Goal: Transaction & Acquisition: Purchase product/service

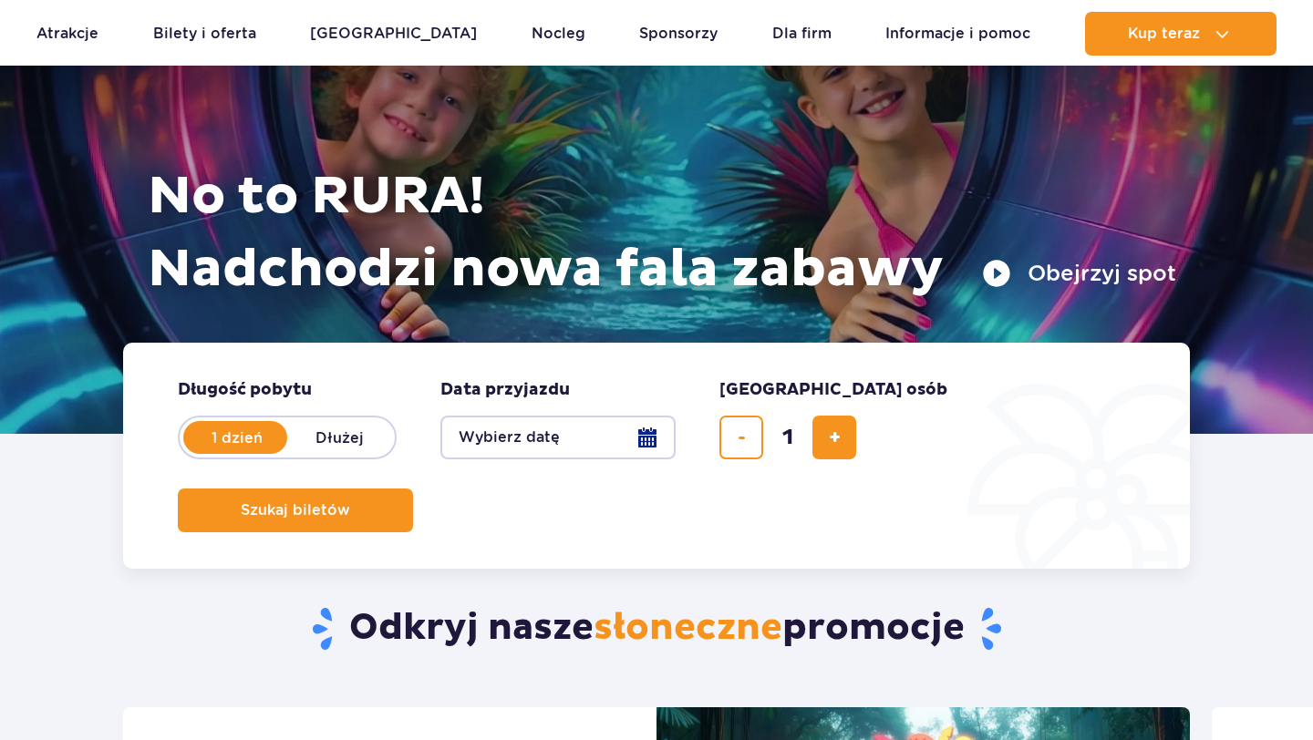
scroll to position [156, 0]
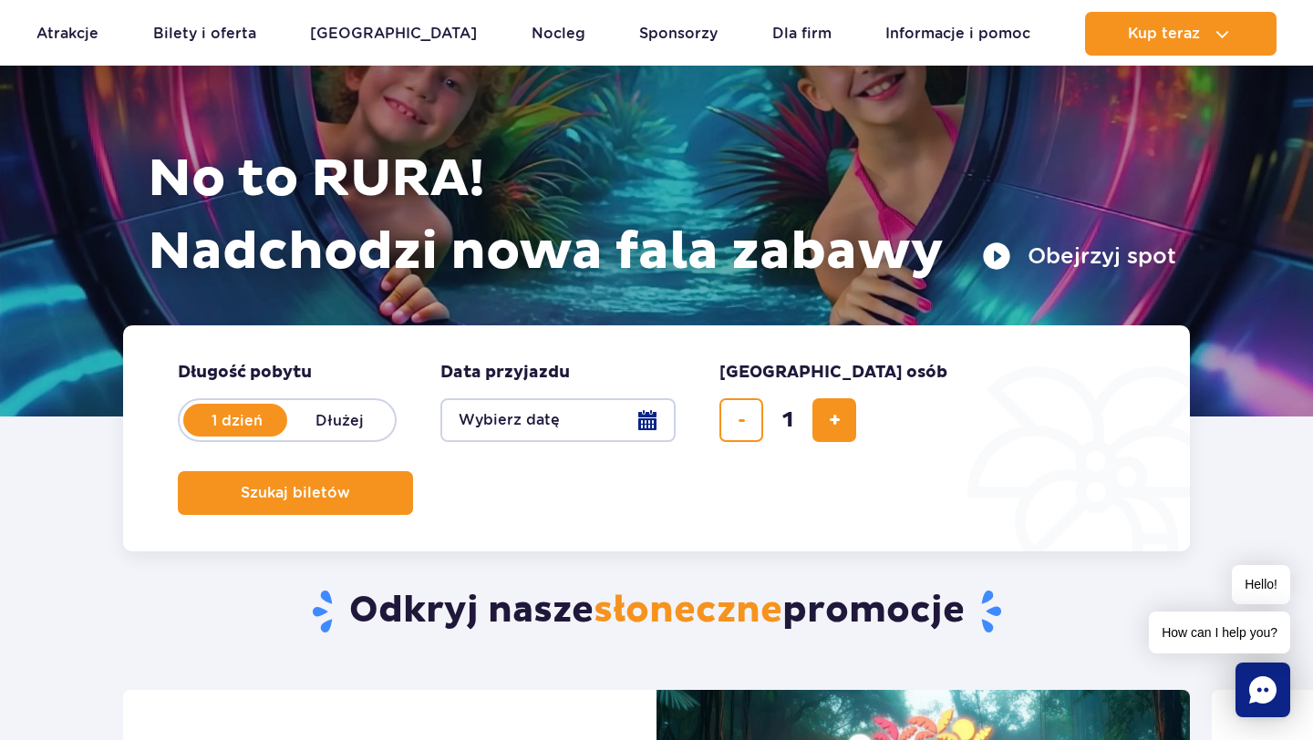
click at [589, 406] on button "Wybierz datę" at bounding box center [557, 420] width 235 height 44
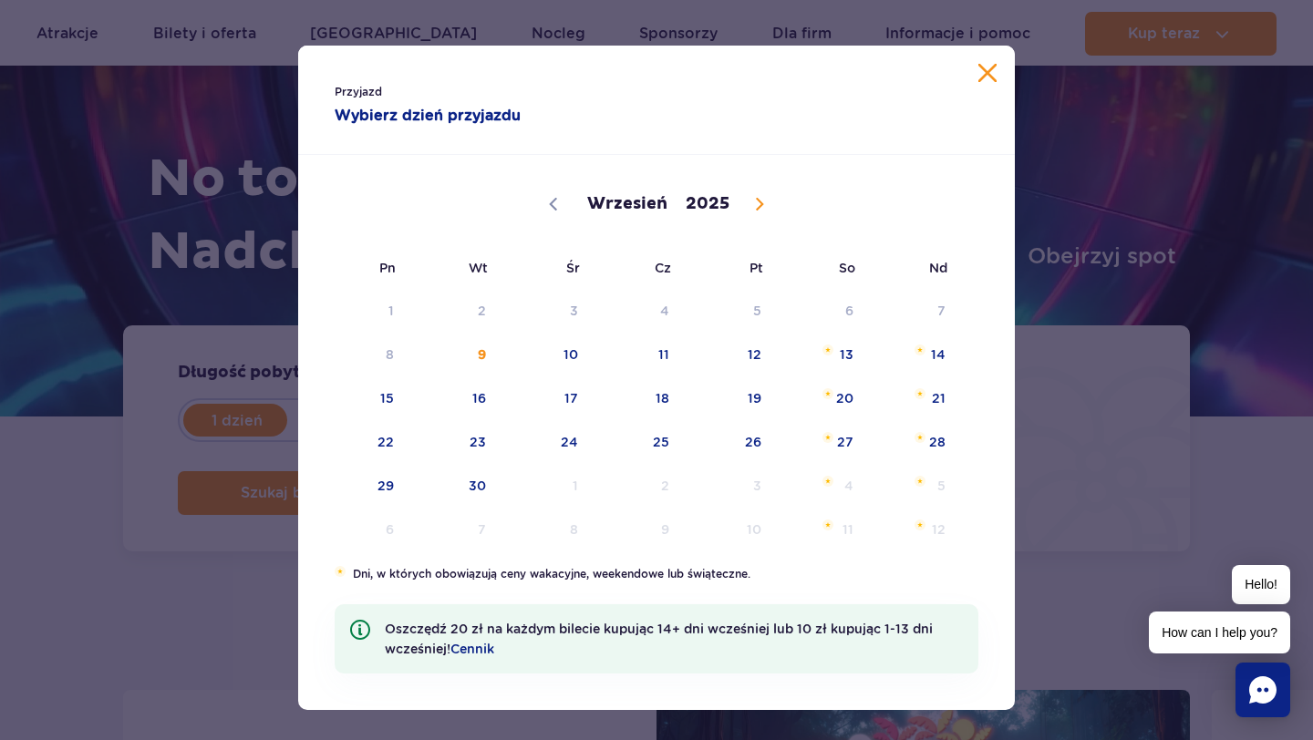
click at [985, 75] on button "Zamknij kalendarz" at bounding box center [987, 73] width 18 height 18
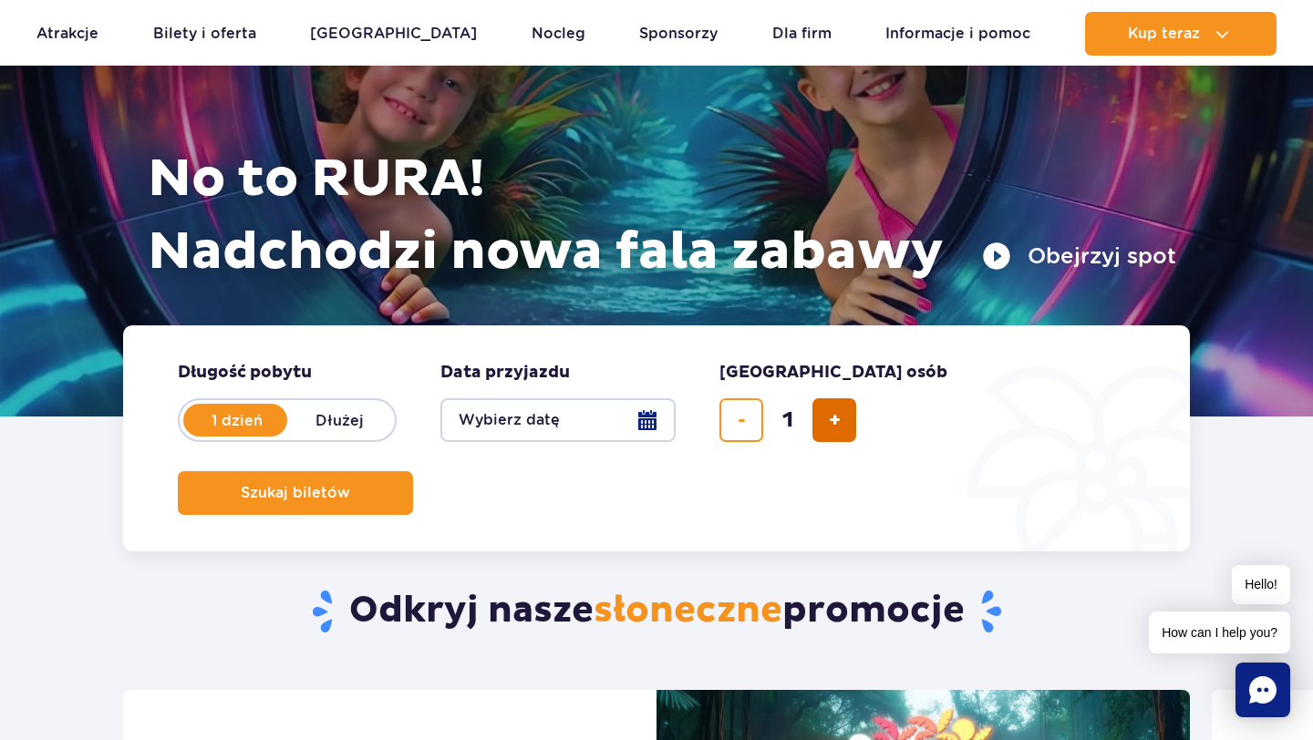
click at [824, 429] on button "dodaj bilet" at bounding box center [834, 420] width 44 height 44
type input "2"
click at [556, 424] on button "Wybierz datę" at bounding box center [557, 420] width 235 height 44
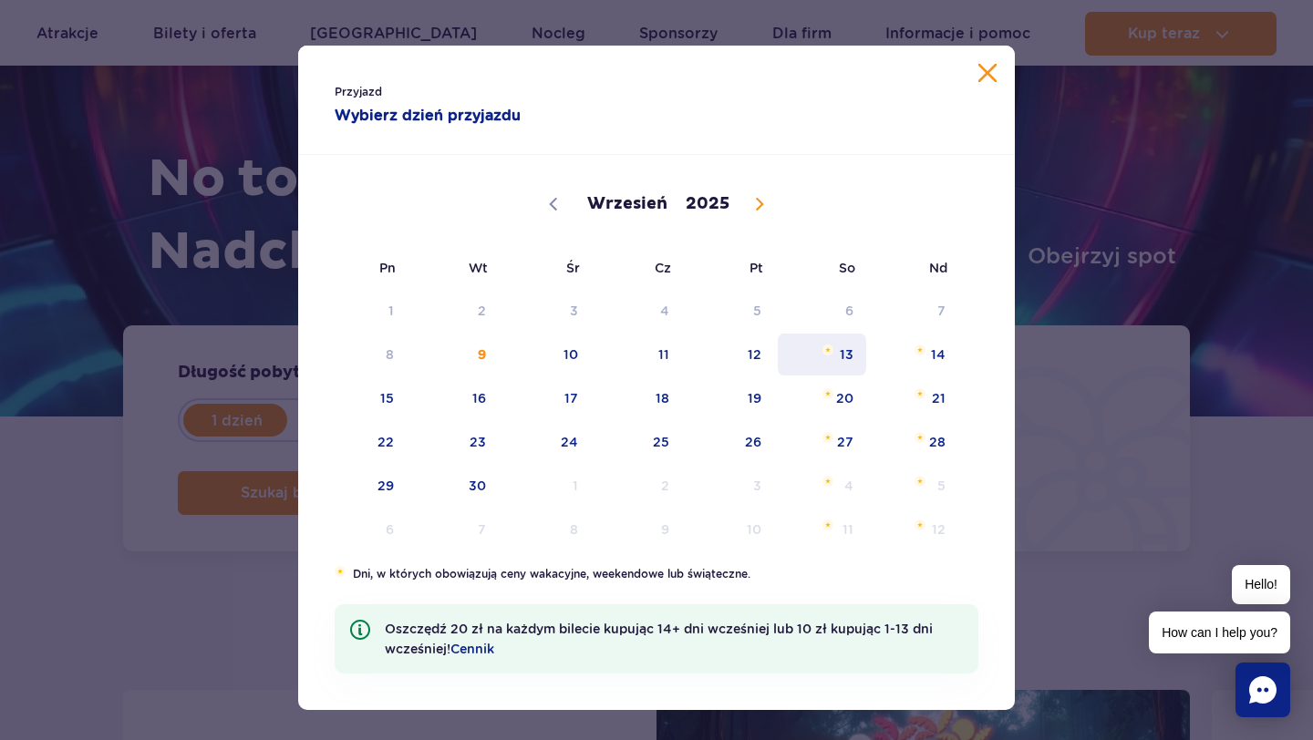
click at [842, 362] on span "13" at bounding box center [822, 355] width 92 height 42
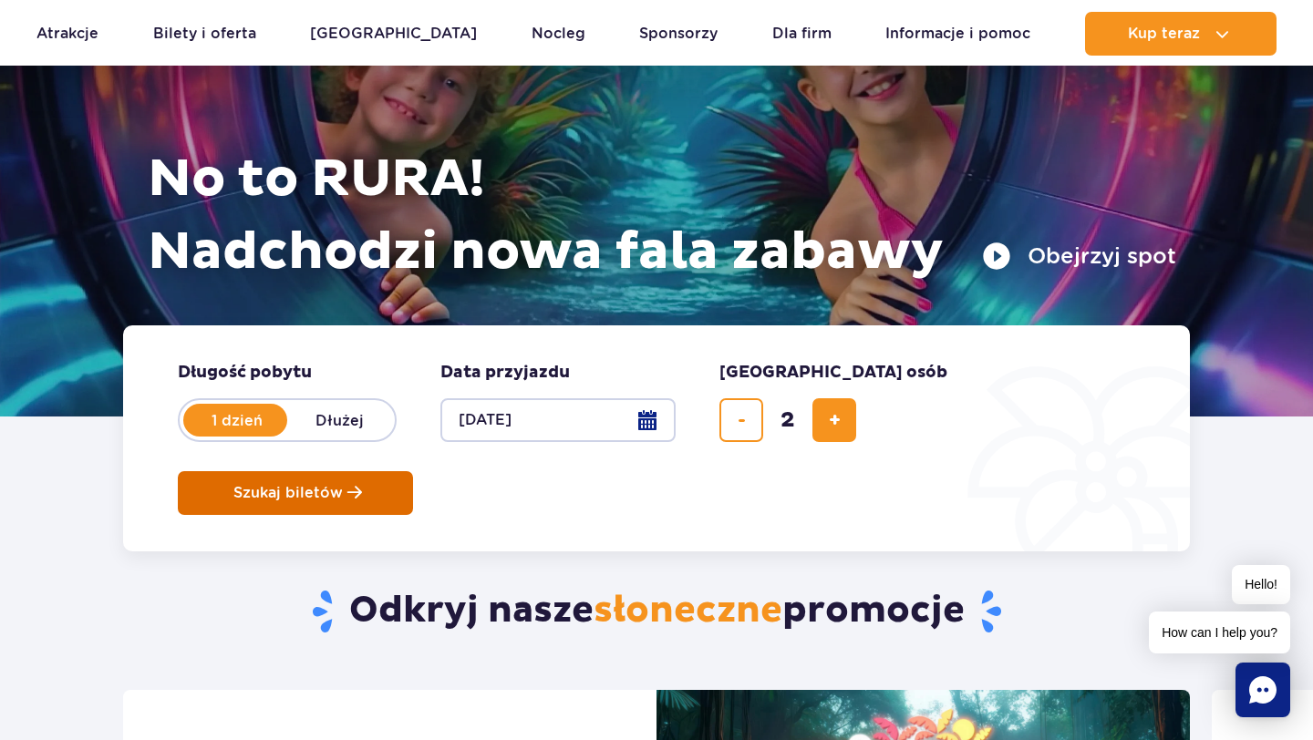
click at [343, 485] on span "Szukaj biletów" at bounding box center [287, 493] width 109 height 16
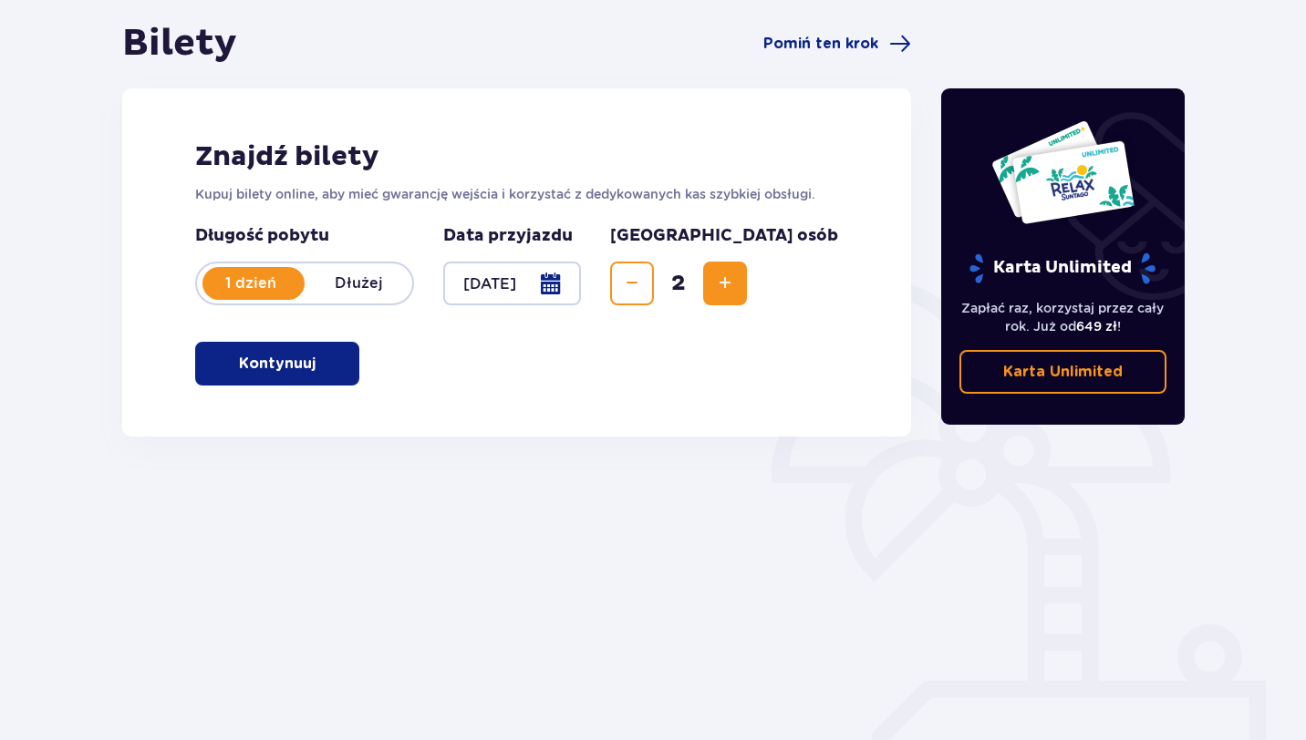
scroll to position [189, 0]
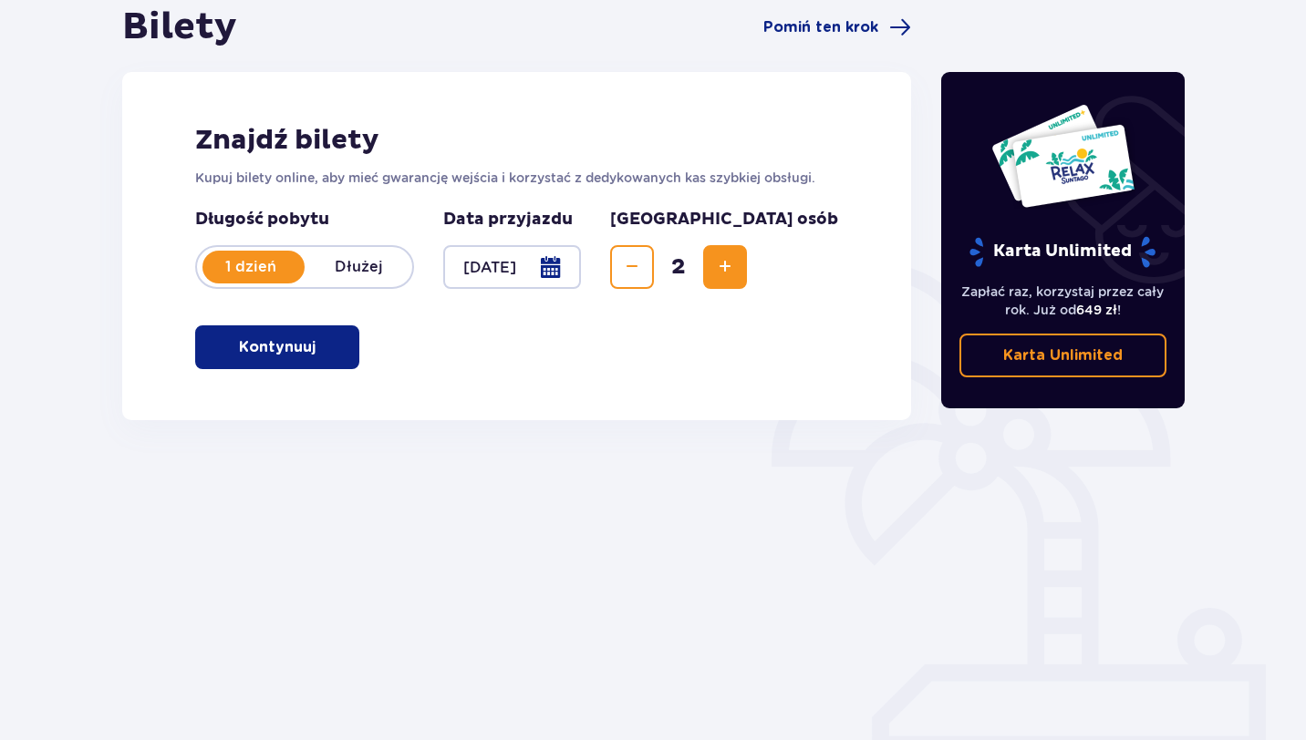
click at [313, 357] on span "button" at bounding box center [319, 347] width 22 height 22
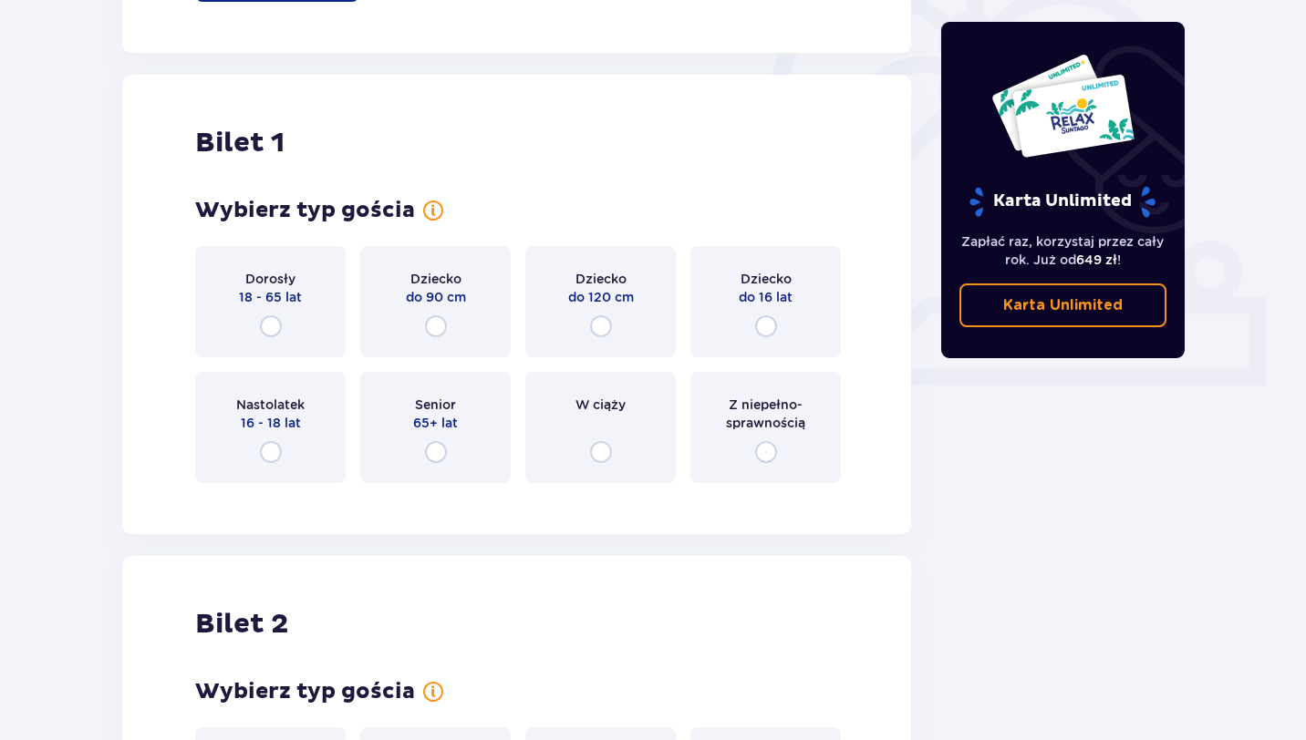
scroll to position [609, 0]
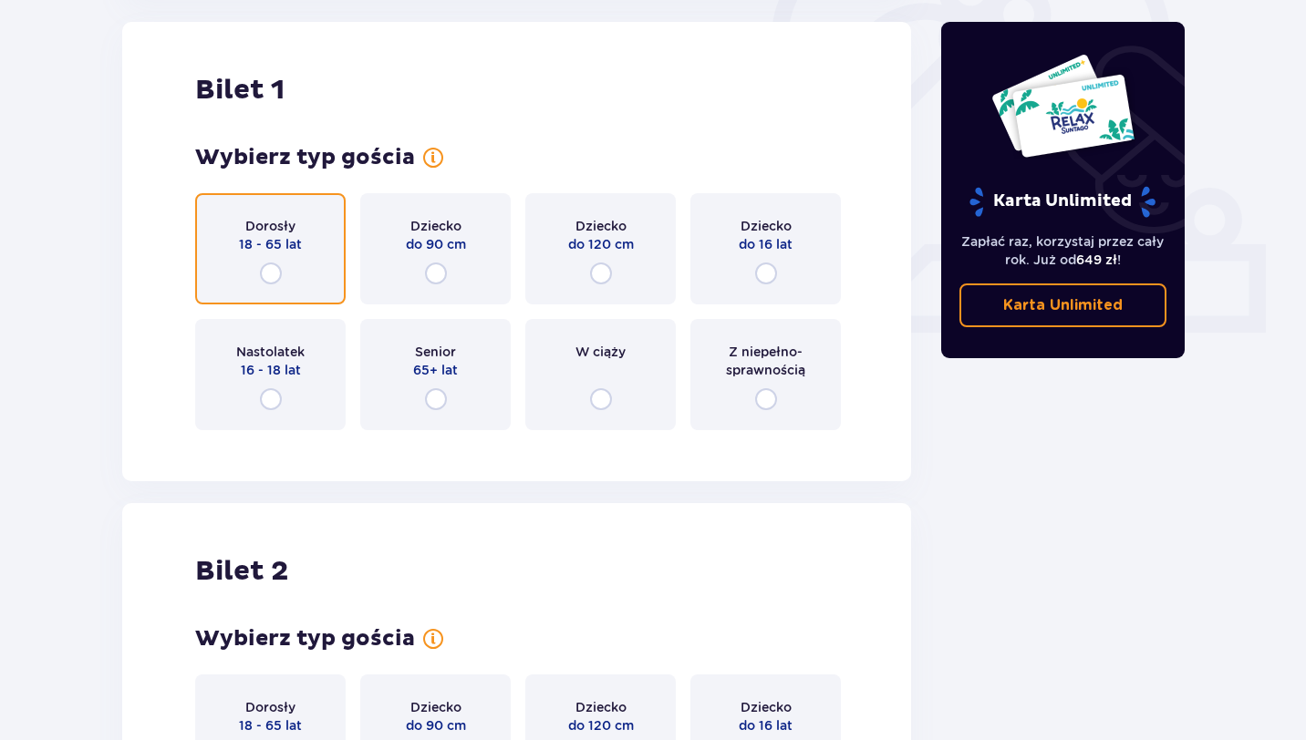
click at [270, 278] on input "radio" at bounding box center [271, 274] width 22 height 22
radio input "true"
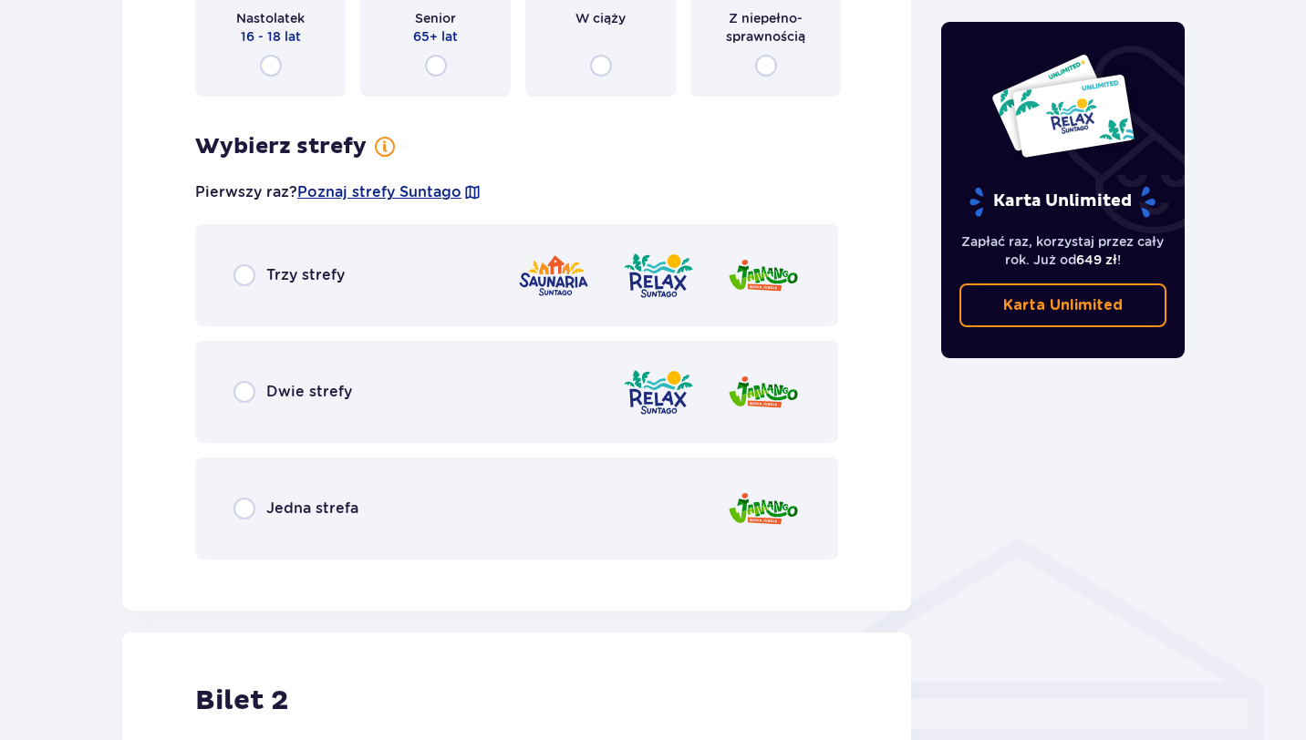
scroll to position [941, 0]
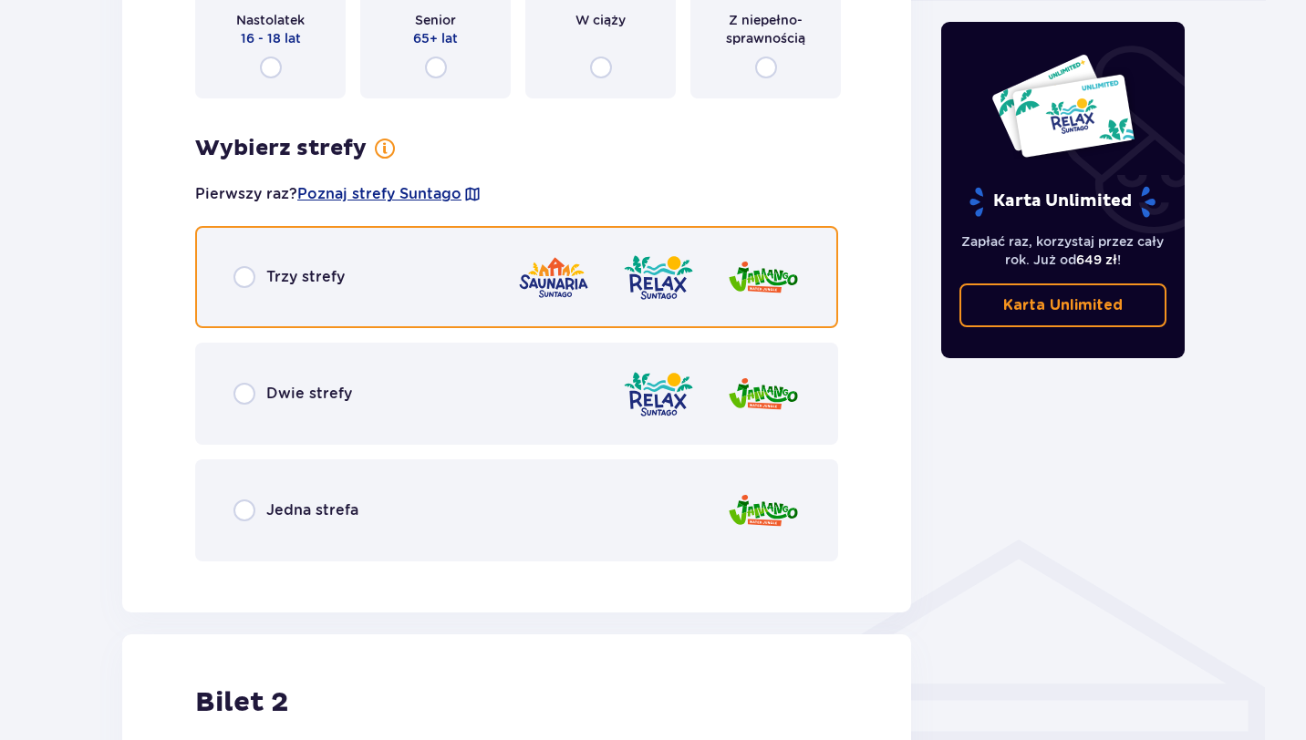
click at [236, 276] on input "radio" at bounding box center [244, 277] width 22 height 22
radio input "true"
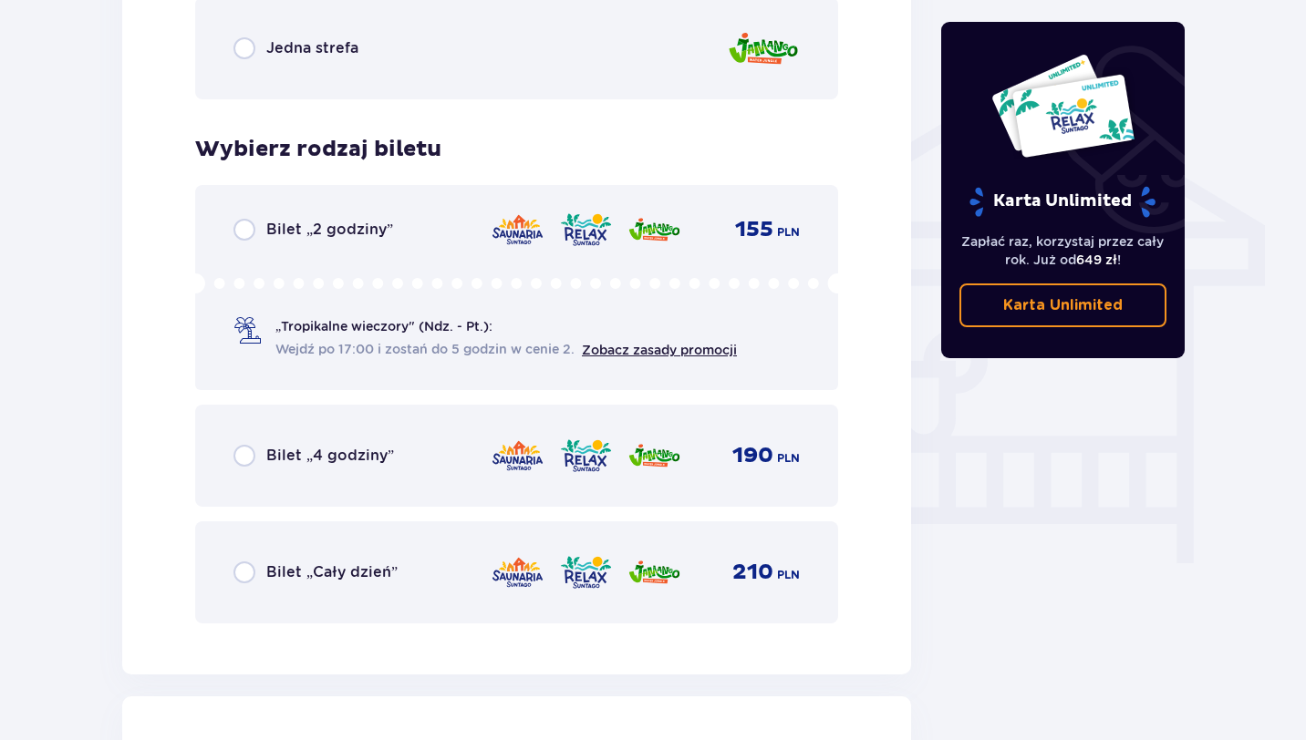
scroll to position [1402, 0]
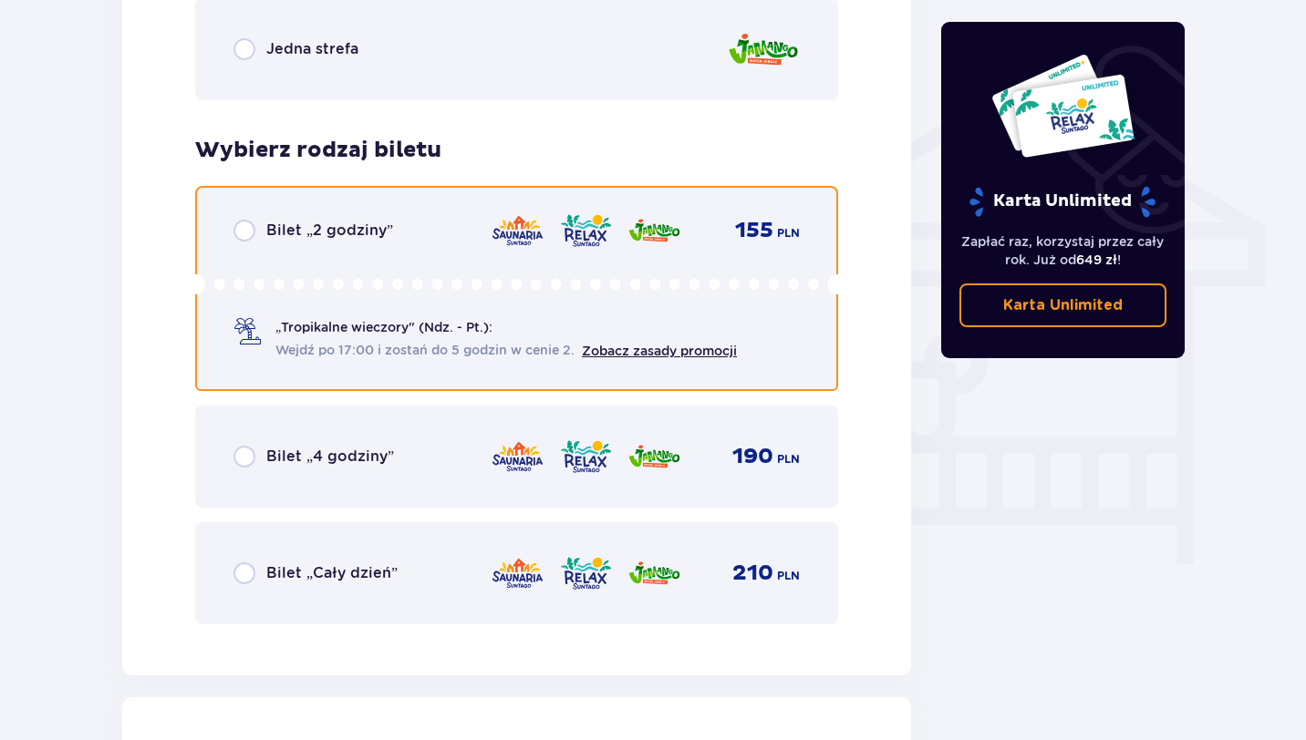
click at [247, 237] on input "radio" at bounding box center [244, 231] width 22 height 22
radio input "true"
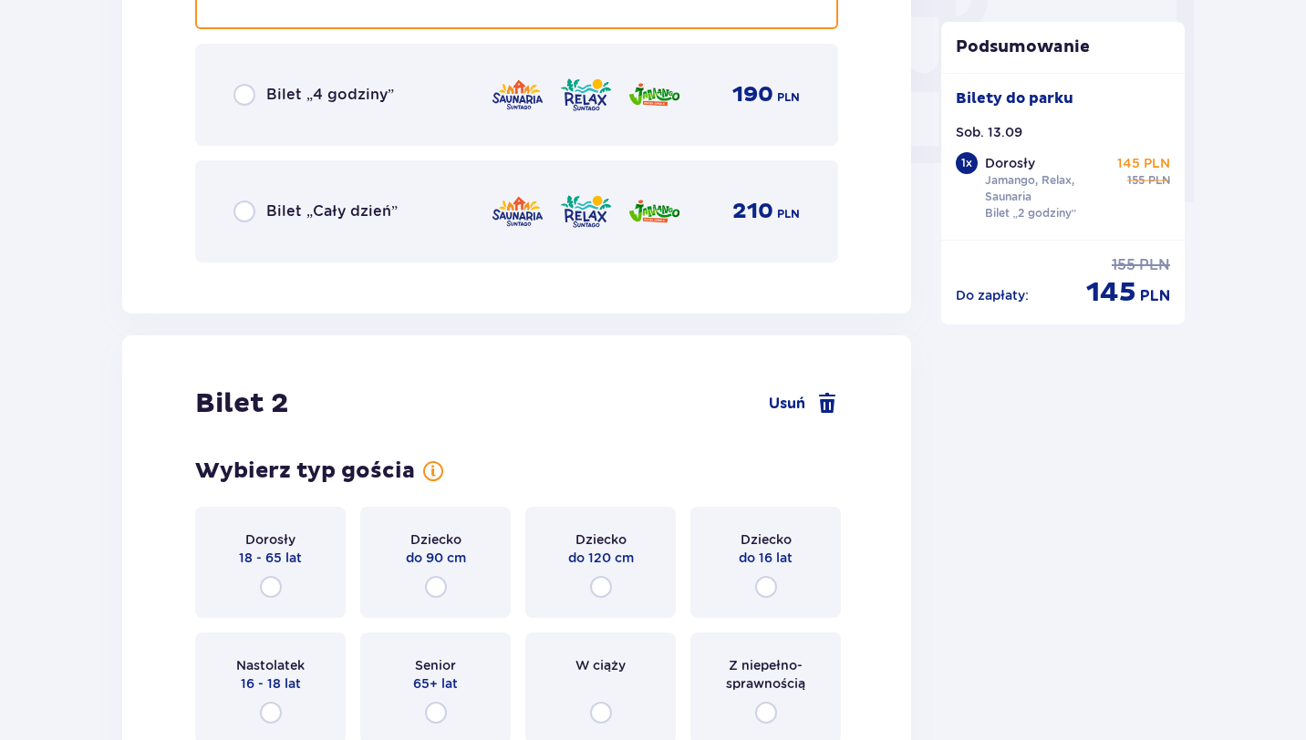
scroll to position [1987, 0]
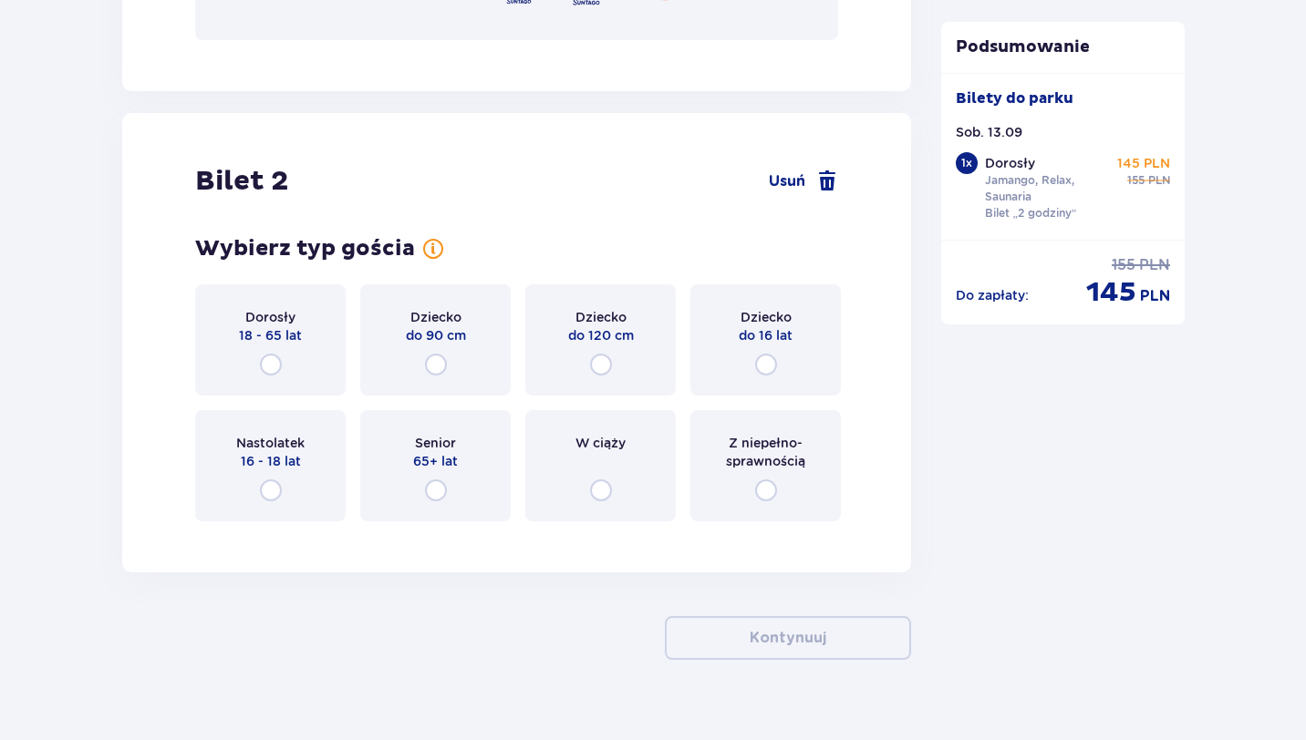
click at [294, 347] on div "Dorosły 18 - 65 lat" at bounding box center [270, 339] width 150 height 111
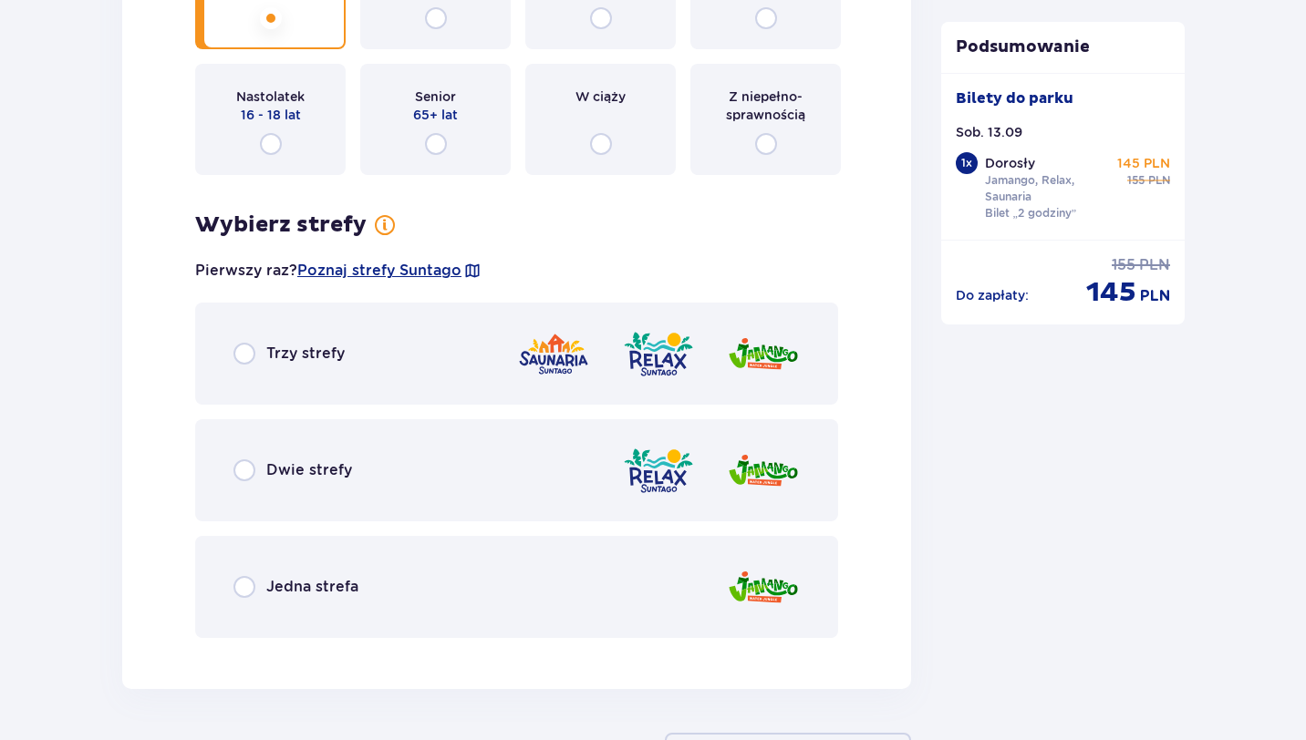
click at [343, 377] on div "Trzy strefy" at bounding box center [516, 354] width 643 height 102
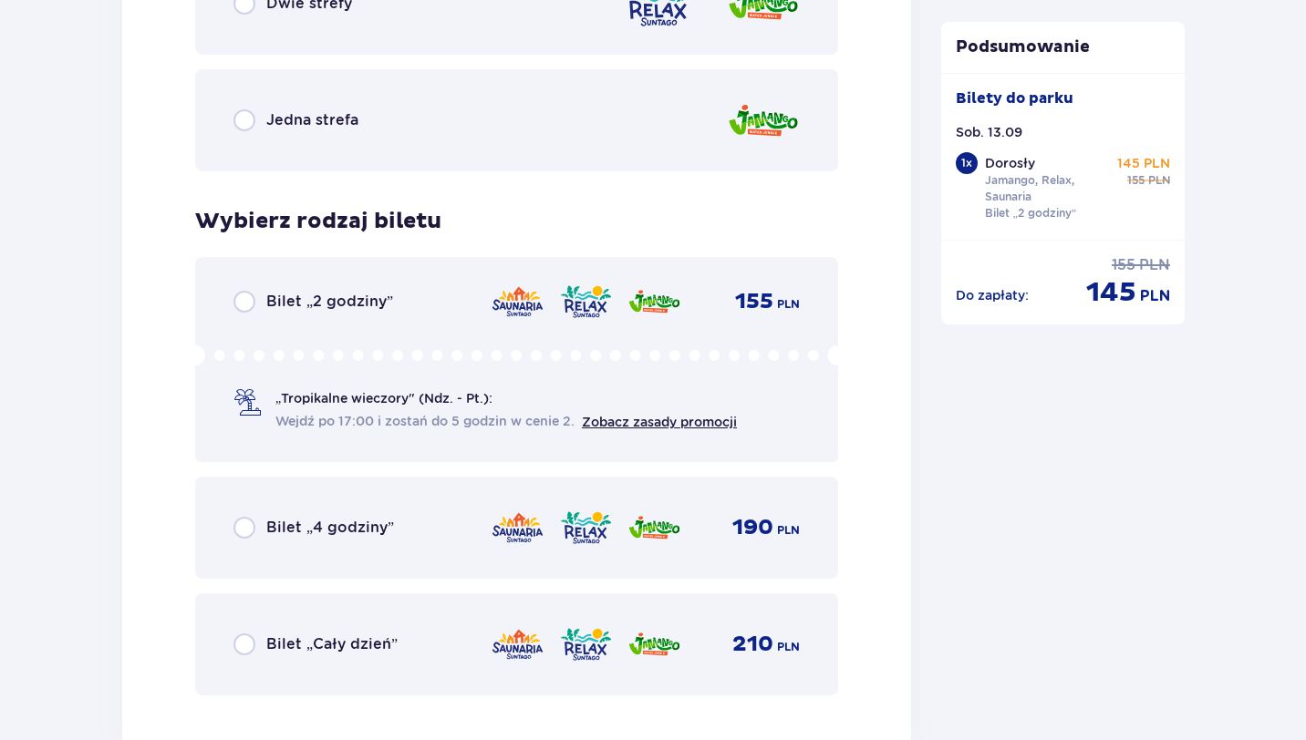
scroll to position [2853, 0]
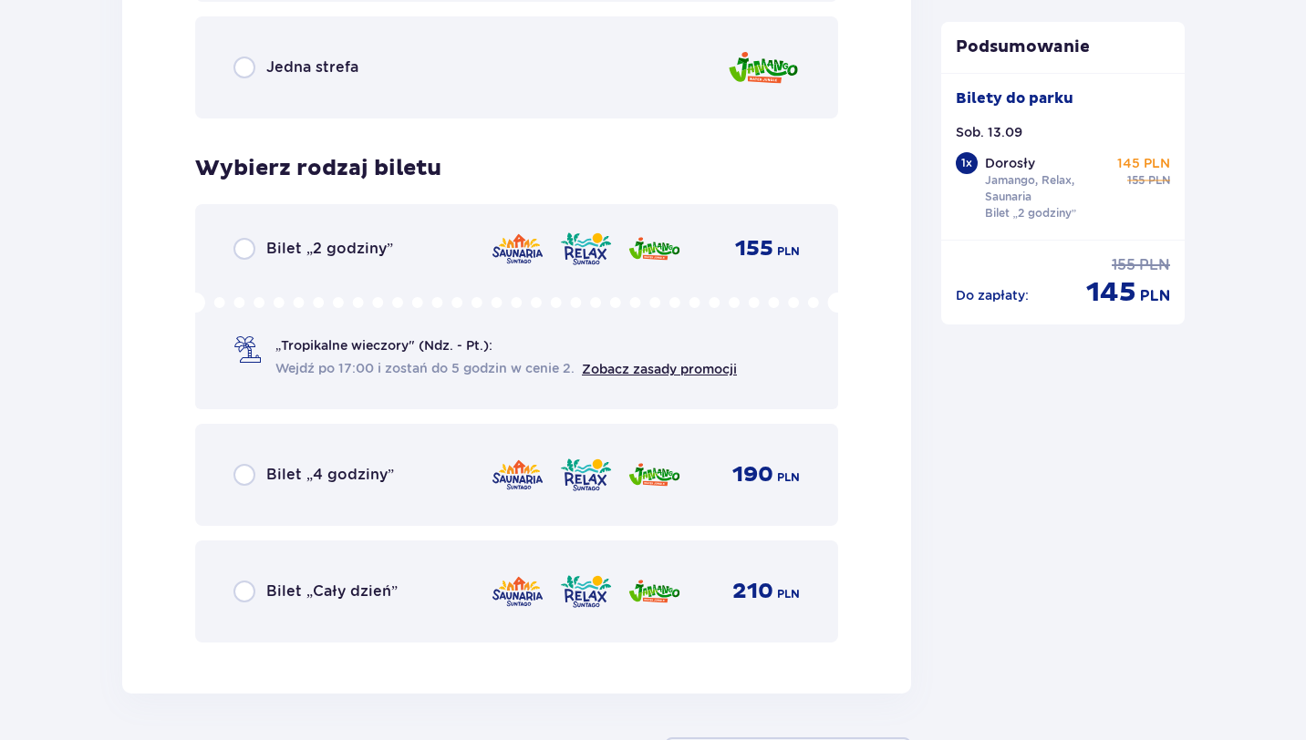
click at [362, 595] on p "Bilet „Cały dzień”" at bounding box center [331, 592] width 131 height 20
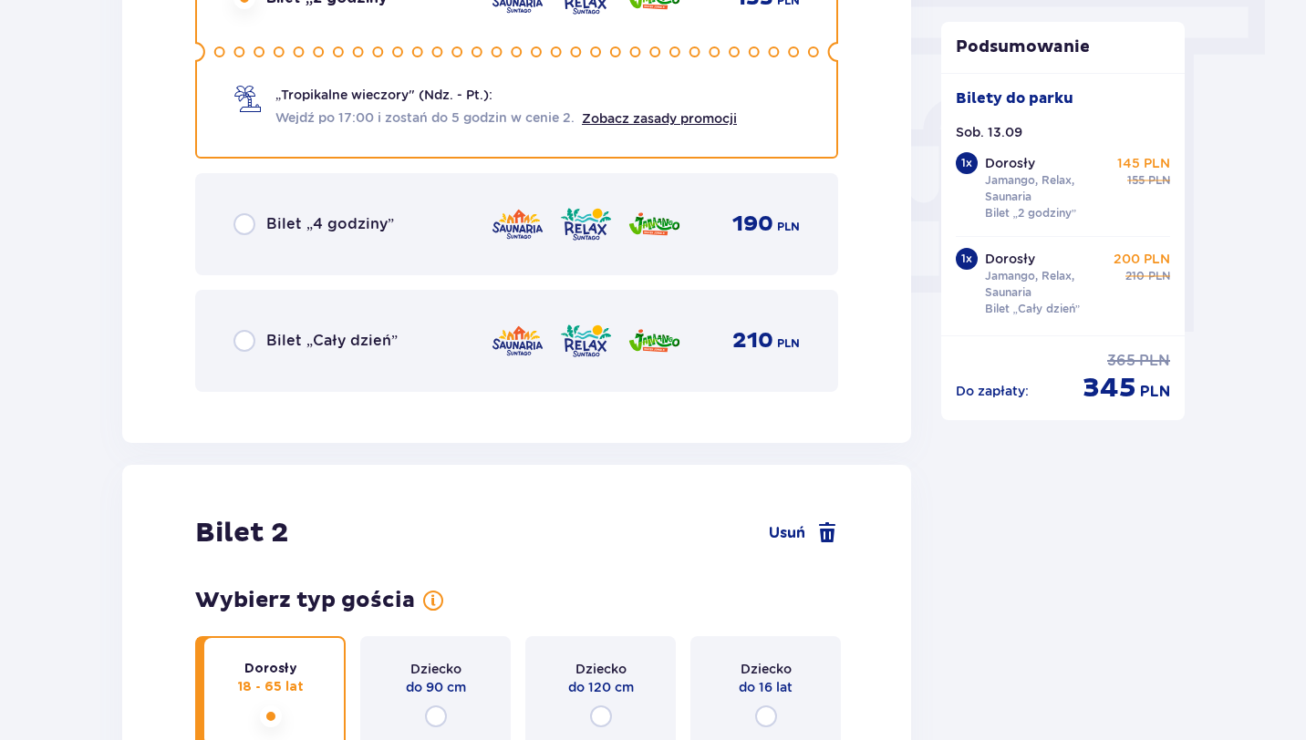
scroll to position [1636, 0]
click at [413, 339] on div "Bilet „Cały dzień” 210 PLN" at bounding box center [516, 340] width 566 height 38
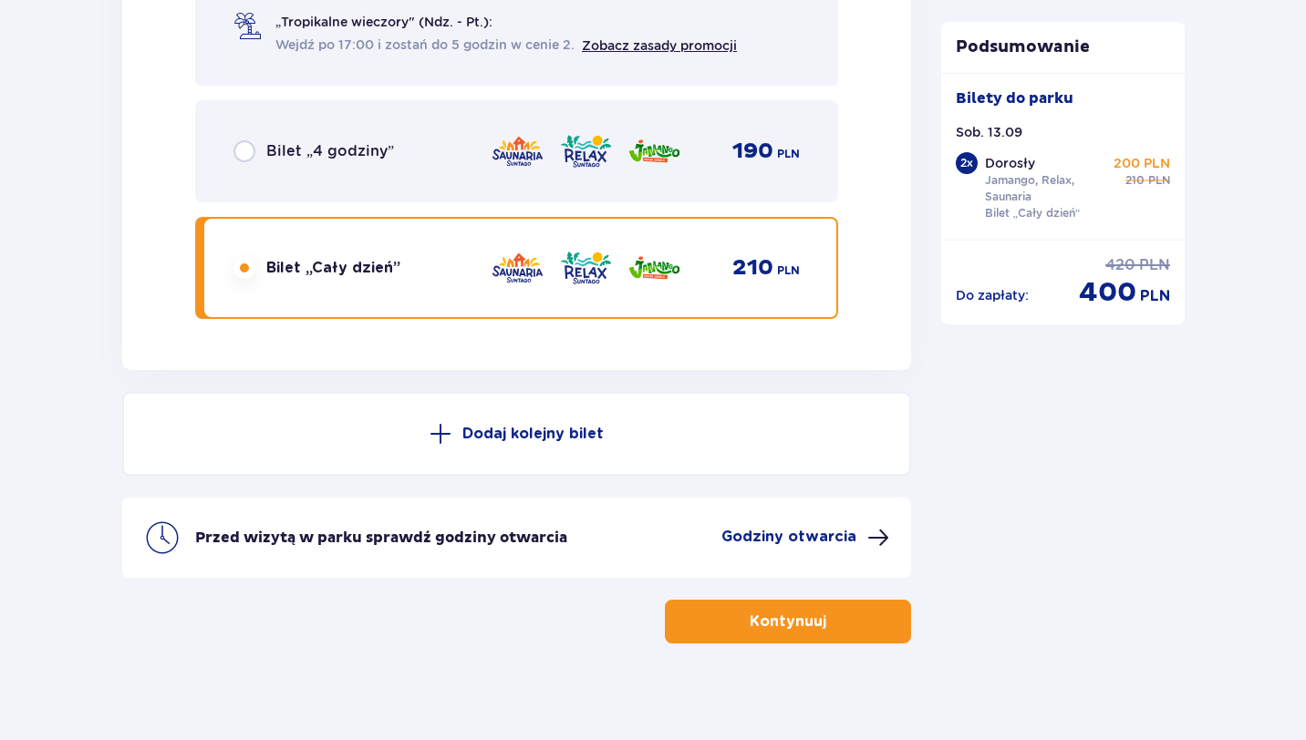
scroll to position [3189, 0]
